Goal: Task Accomplishment & Management: Complete application form

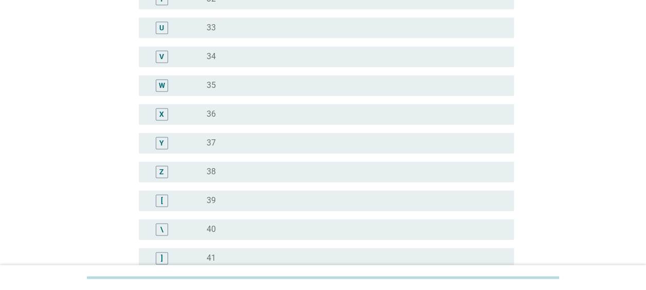
scroll to position [719, 0]
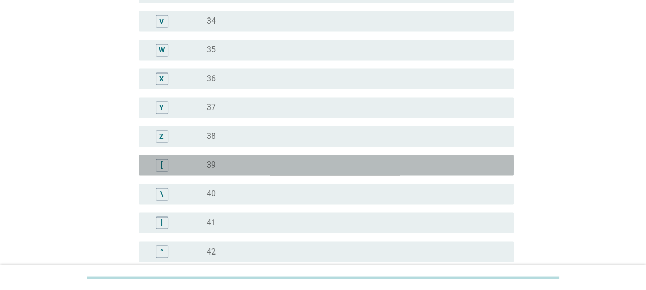
click at [193, 170] on div "[" at bounding box center [177, 165] width 60 height 12
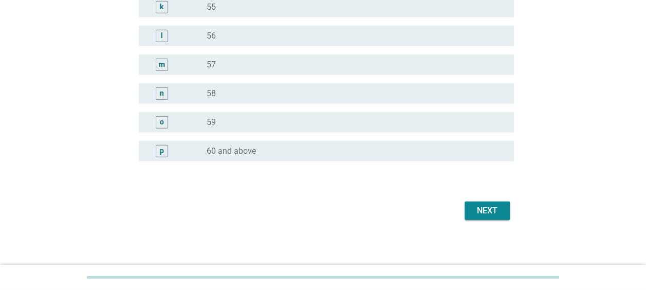
scroll to position [1341, 0]
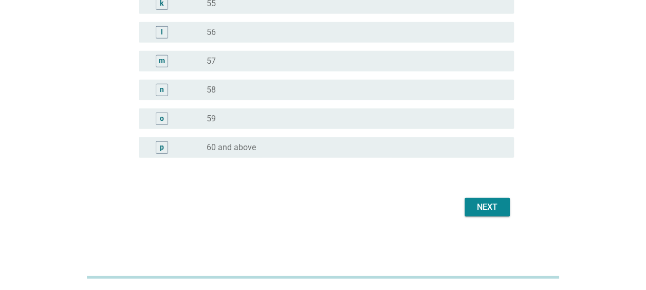
click at [503, 205] on button "Next" at bounding box center [487, 207] width 45 height 18
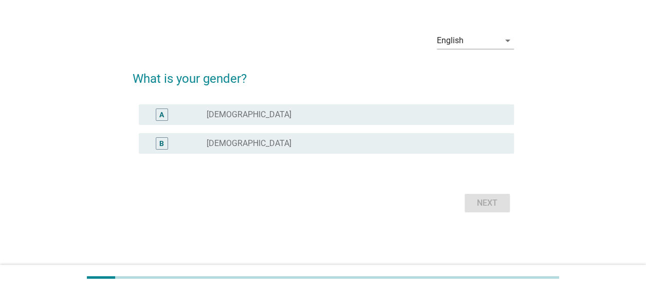
scroll to position [0, 0]
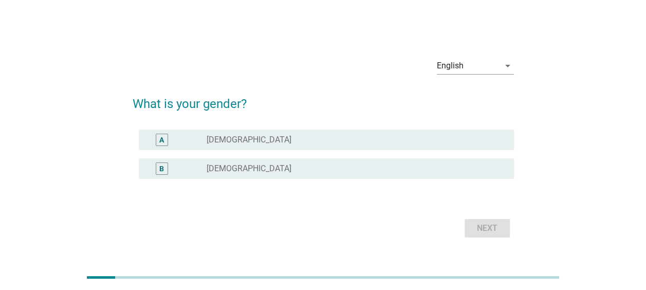
click at [235, 136] on div "radio_button_unchecked [DEMOGRAPHIC_DATA]" at bounding box center [352, 140] width 291 height 10
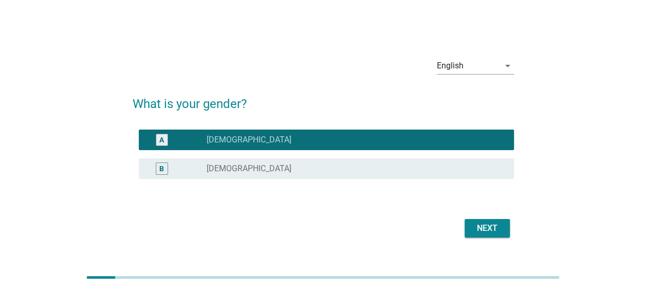
click at [476, 231] on div "Next" at bounding box center [487, 228] width 29 height 12
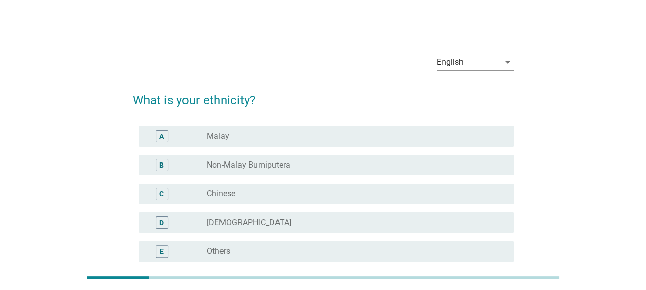
click at [255, 201] on div "C radio_button_unchecked Chinese" at bounding box center [326, 193] width 375 height 21
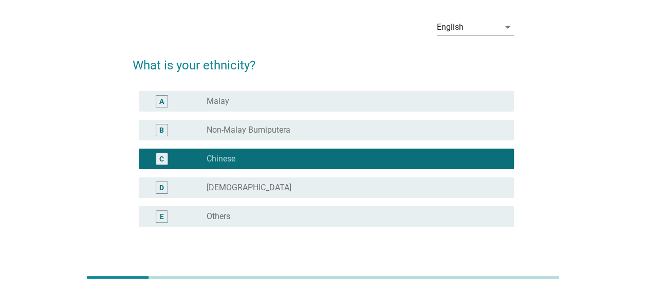
scroll to position [51, 0]
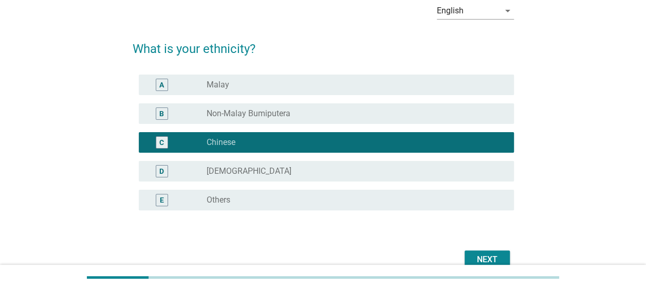
click at [491, 260] on div "Next" at bounding box center [487, 259] width 29 height 12
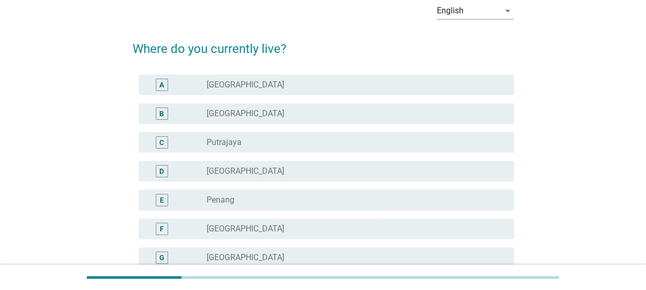
scroll to position [0, 0]
click at [276, 172] on div "radio_button_unchecked [GEOGRAPHIC_DATA]" at bounding box center [352, 171] width 291 height 10
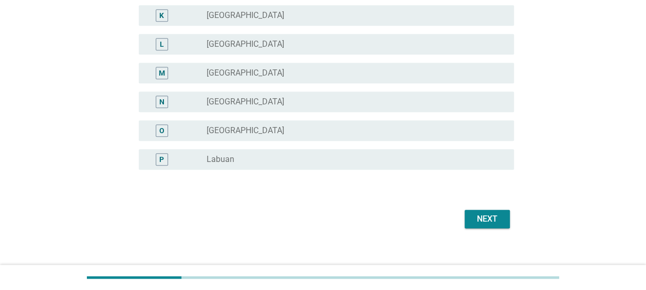
scroll to position [420, 0]
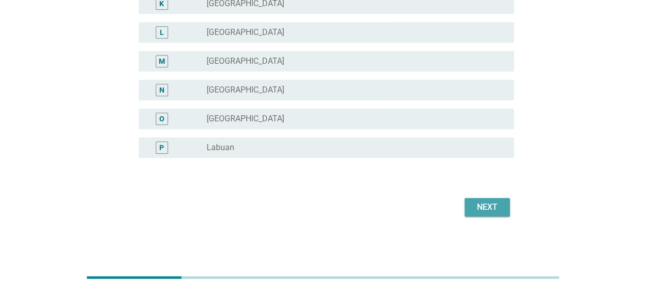
click at [477, 206] on div "Next" at bounding box center [487, 207] width 29 height 12
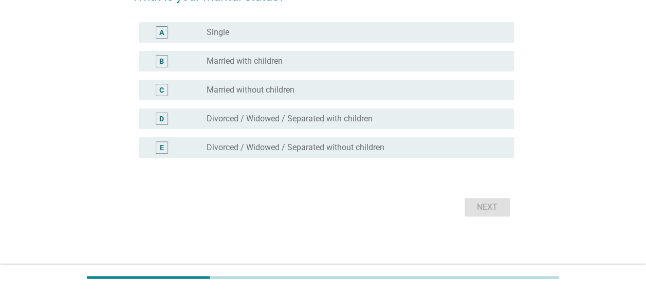
scroll to position [0, 0]
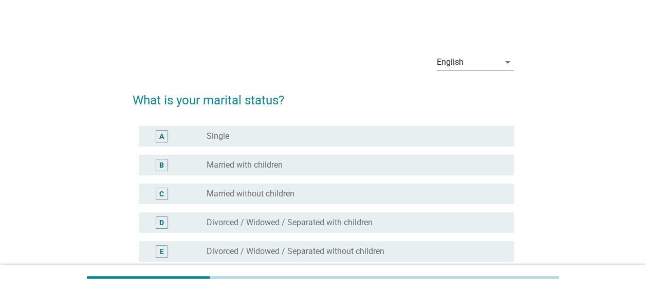
click at [288, 161] on div "radio_button_unchecked Married with children" at bounding box center [352, 165] width 291 height 10
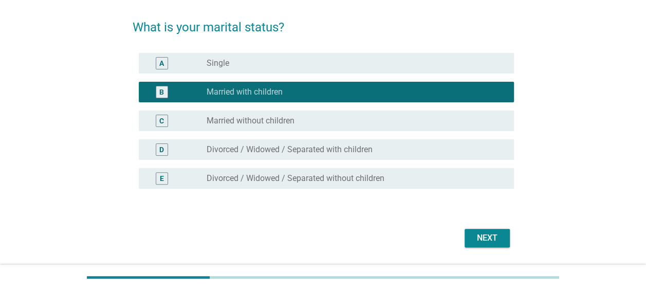
scroll to position [104, 0]
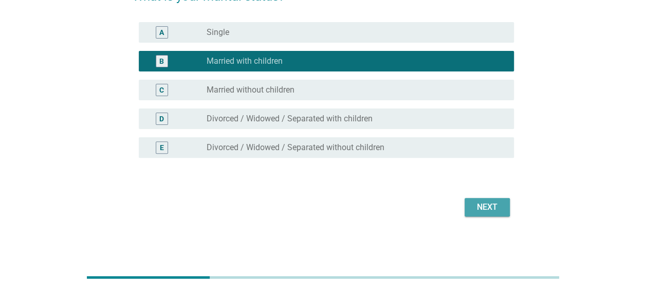
click at [480, 205] on div "Next" at bounding box center [487, 207] width 29 height 12
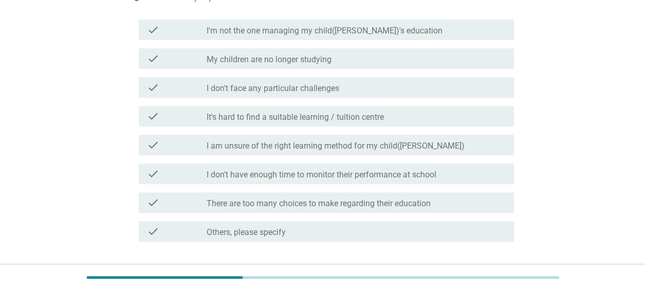
scroll to position [154, 0]
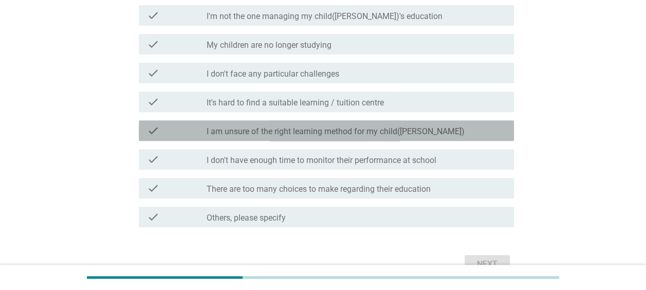
click at [319, 126] on label "I am unsure of the right learning method for my child([PERSON_NAME])" at bounding box center [336, 131] width 258 height 10
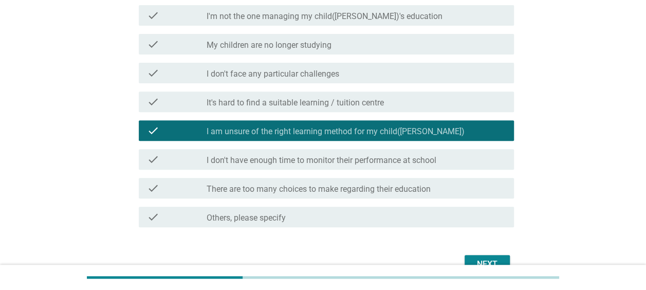
click at [475, 258] on div "Next" at bounding box center [487, 264] width 29 height 12
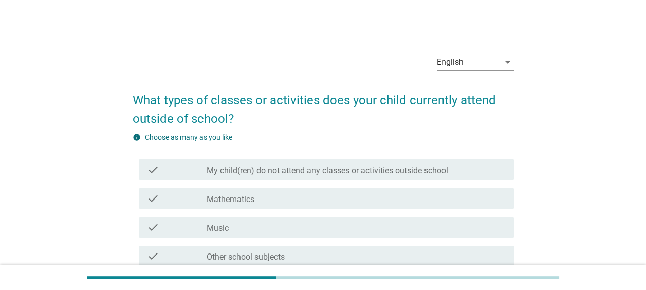
click at [376, 196] on div "check_box_outline_blank Mathematics" at bounding box center [356, 198] width 299 height 12
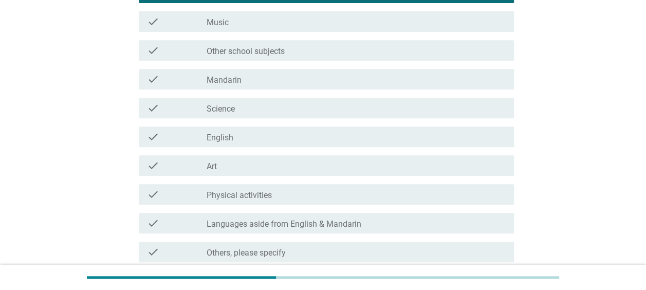
scroll to position [257, 0]
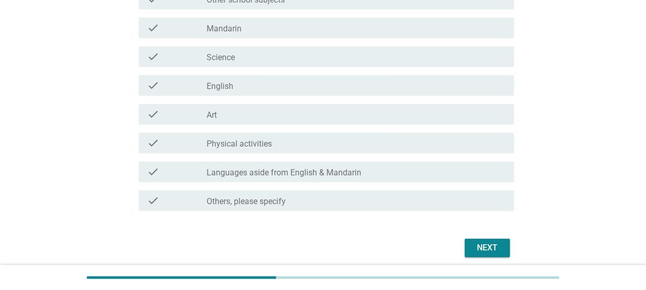
click at [379, 145] on div "check_box_outline_blank Physical activities" at bounding box center [356, 143] width 299 height 12
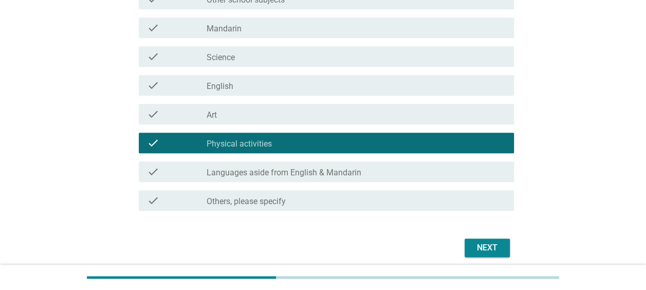
click at [504, 247] on button "Next" at bounding box center [487, 247] width 45 height 18
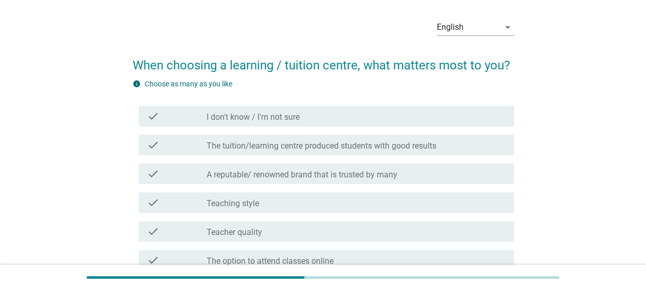
scroll to position [51, 0]
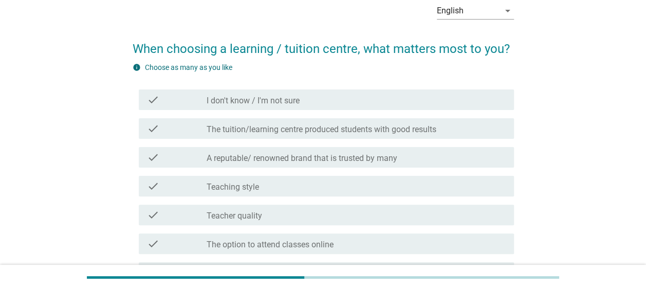
click at [331, 134] on label "The tuition/learning centre produced students with good results" at bounding box center [322, 129] width 230 height 10
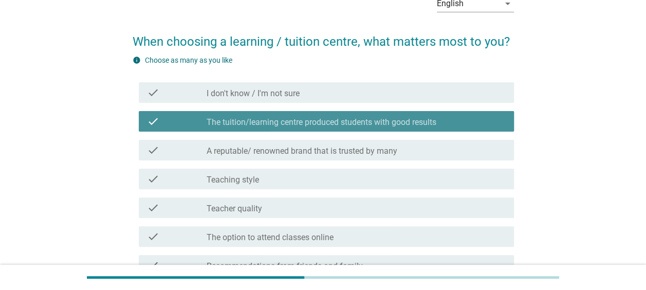
scroll to position [154, 0]
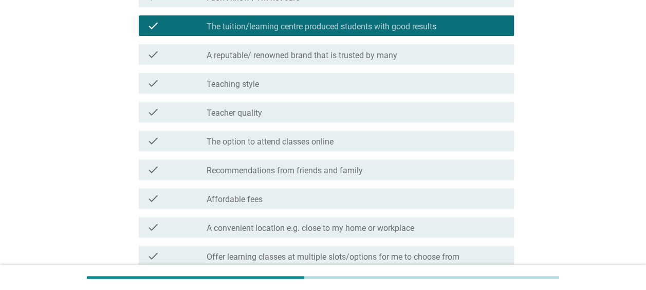
click at [325, 199] on div "check_box_outline_blank Affordable fees" at bounding box center [356, 198] width 299 height 12
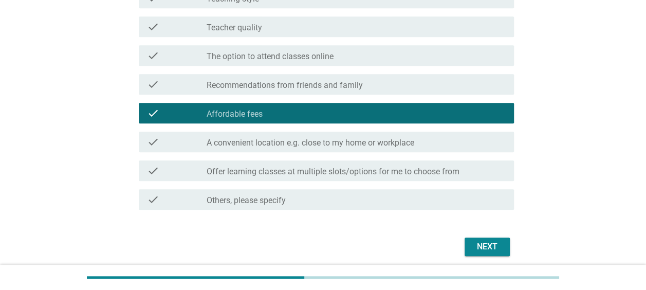
scroll to position [279, 0]
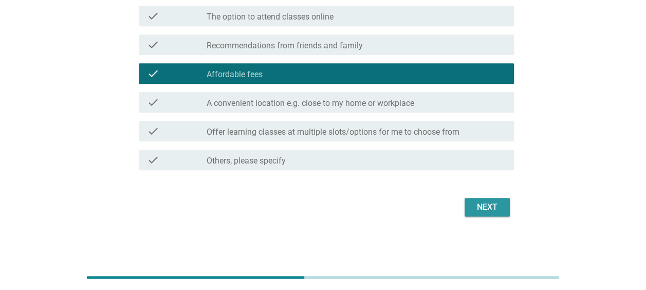
click at [485, 213] on button "Next" at bounding box center [487, 207] width 45 height 18
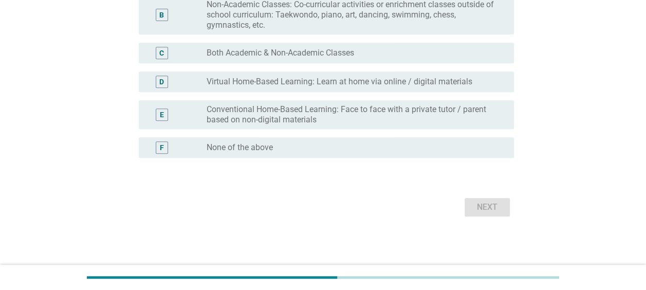
scroll to position [0, 0]
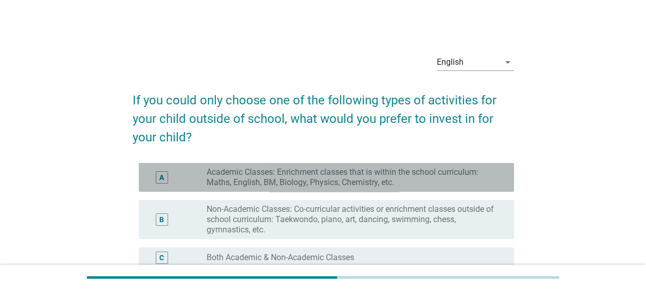
click at [411, 177] on label "Academic Classes: Enrichment classes that is within the school curriculum: Math…" at bounding box center [352, 177] width 291 height 21
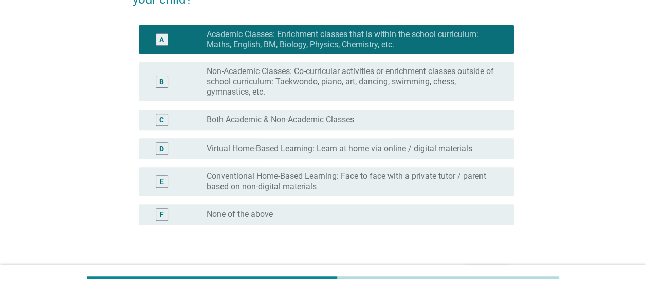
scroll to position [154, 0]
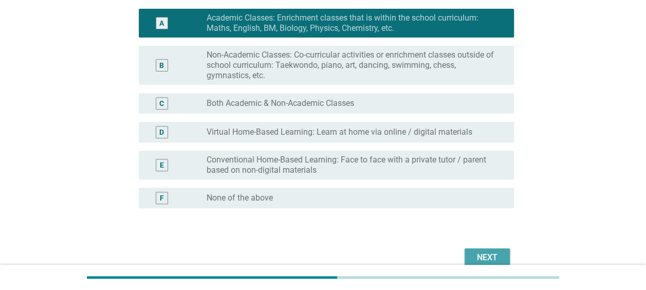
click at [475, 250] on button "Next" at bounding box center [487, 257] width 45 height 18
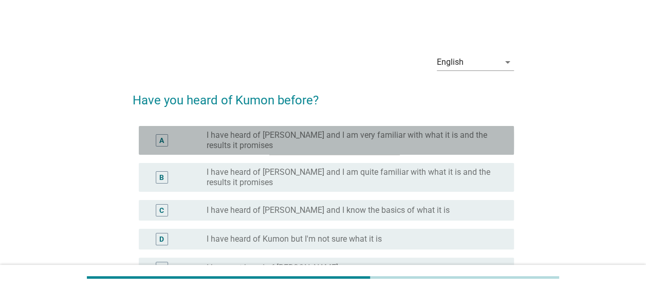
click at [386, 142] on label "I have heard of [PERSON_NAME] and I am very familiar with what it is and the re…" at bounding box center [352, 140] width 291 height 21
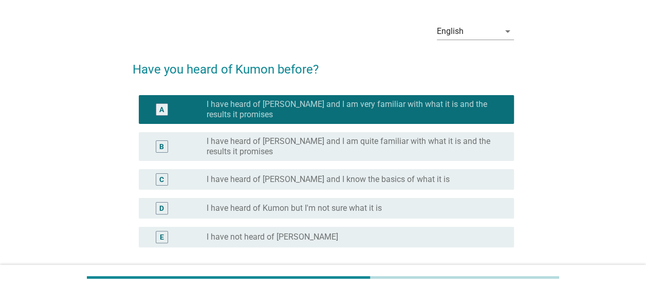
scroll to position [103, 0]
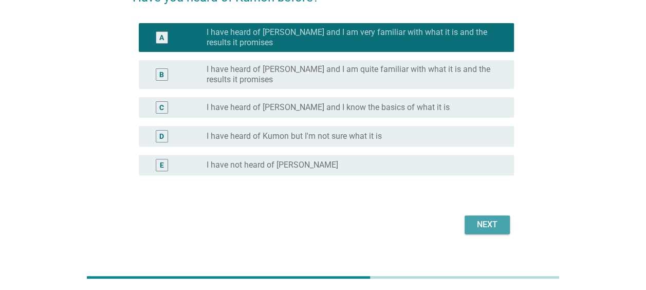
click at [481, 225] on div "Next" at bounding box center [487, 224] width 29 height 12
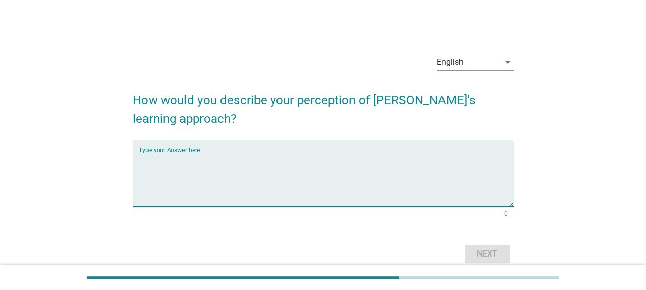
click at [390, 163] on textarea "Type your Answer here" at bounding box center [326, 180] width 375 height 54
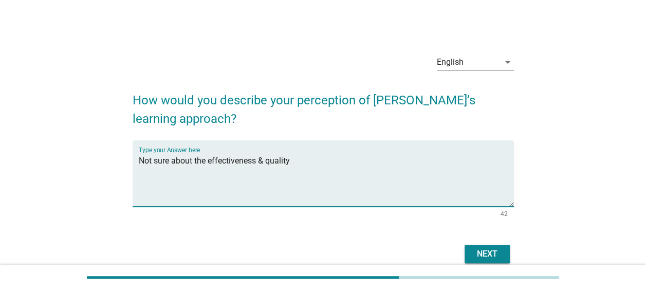
type textarea "Not sure about the effectiveness & quality"
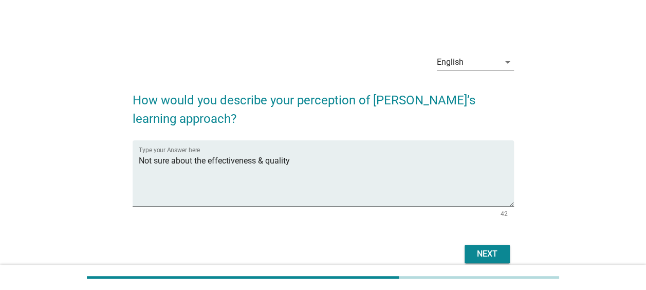
click at [461, 262] on div "Next" at bounding box center [323, 254] width 381 height 25
click at [475, 258] on div "Next" at bounding box center [487, 254] width 29 height 12
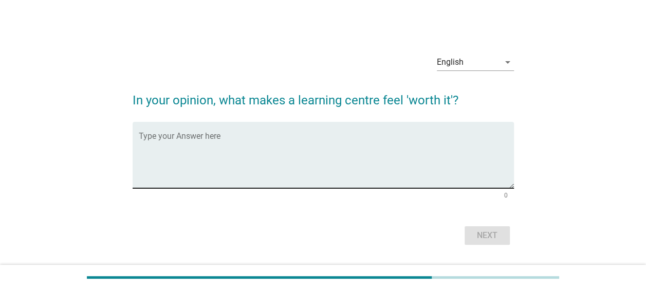
click at [356, 154] on textarea "Type your Answer here" at bounding box center [326, 161] width 375 height 54
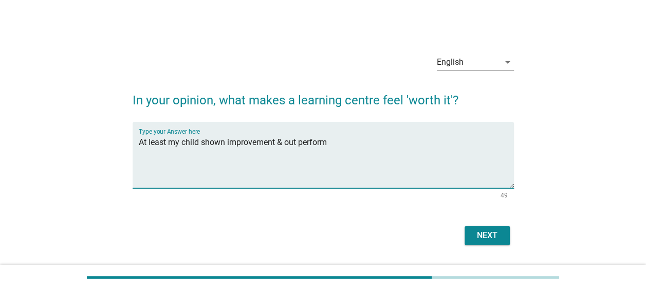
type textarea "At least my child shown improvement & out perform"
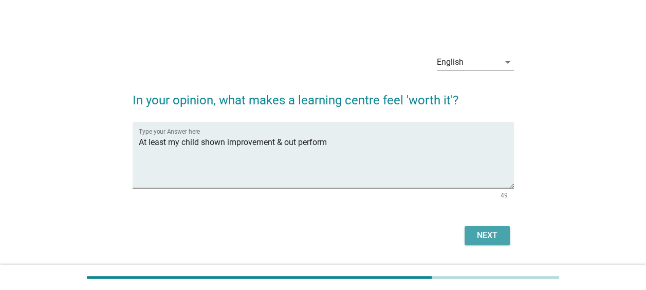
click at [471, 234] on button "Next" at bounding box center [487, 235] width 45 height 18
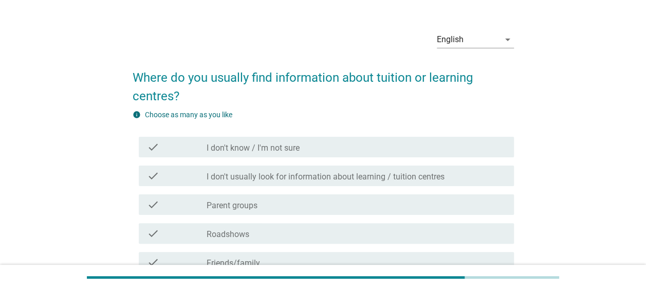
scroll to position [51, 0]
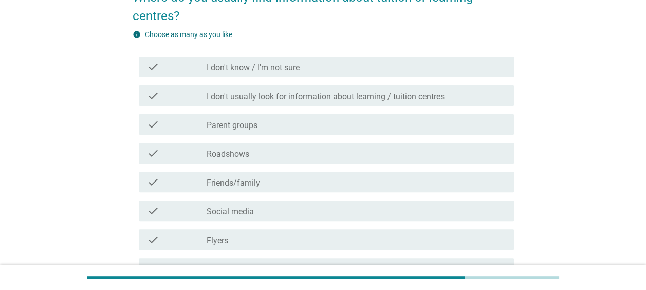
click at [268, 180] on div "check_box_outline_blank Friends/family" at bounding box center [356, 182] width 299 height 12
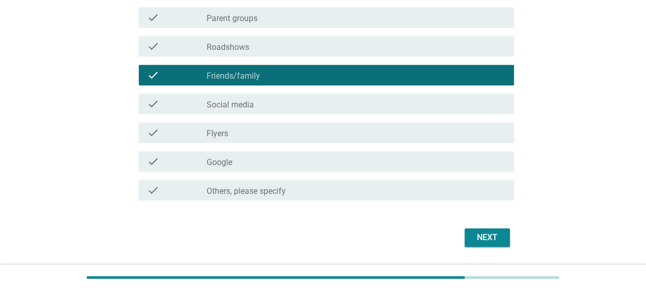
scroll to position [240, 0]
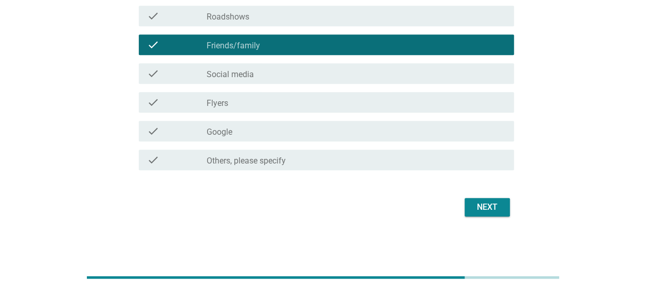
click at [482, 219] on div "English arrow_drop_down Where do you usually find information about tuition or …" at bounding box center [323, 13] width 398 height 430
click at [486, 208] on div "Next" at bounding box center [487, 207] width 29 height 12
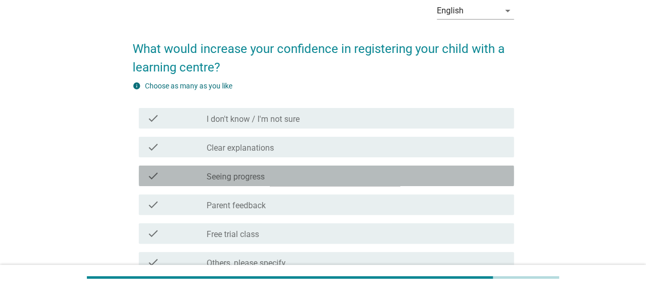
click at [384, 176] on div "check_box_outline_blank Seeing progress" at bounding box center [356, 176] width 299 height 12
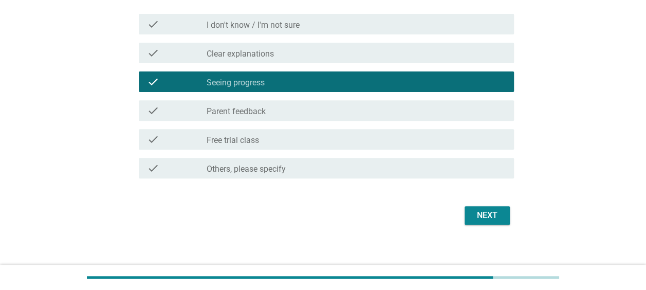
scroll to position [154, 0]
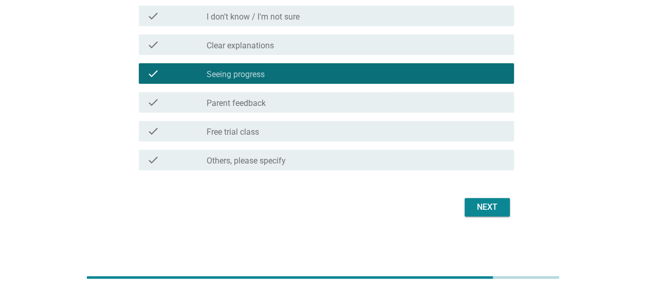
click at [470, 206] on button "Next" at bounding box center [487, 207] width 45 height 18
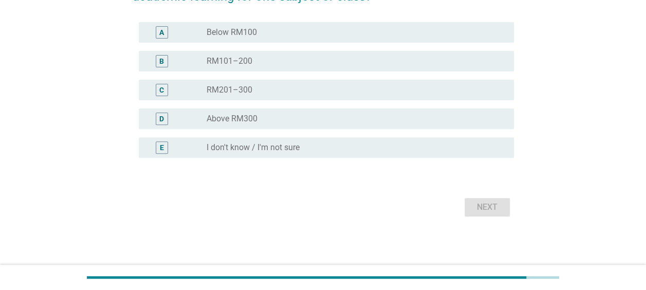
scroll to position [0, 0]
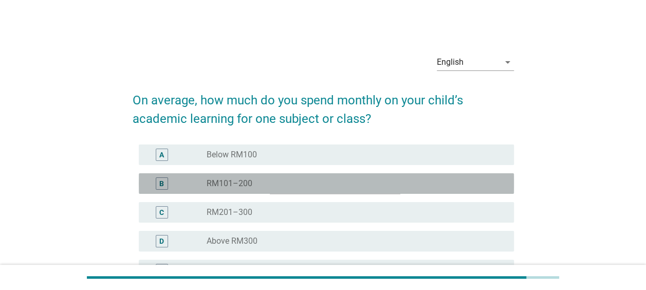
click at [358, 182] on div "radio_button_unchecked RM101–200" at bounding box center [352, 183] width 291 height 10
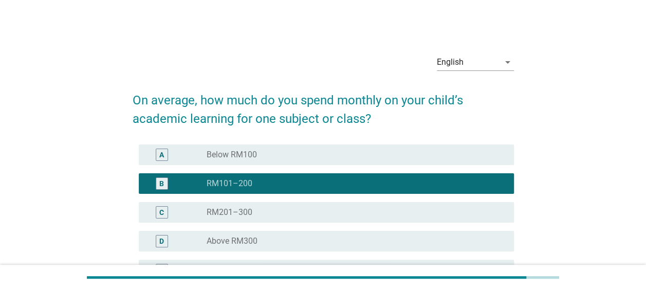
scroll to position [122, 0]
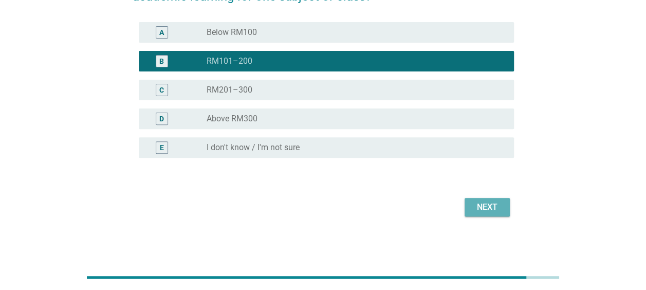
click at [481, 215] on button "Next" at bounding box center [487, 207] width 45 height 18
